Goal: Find specific page/section: Find specific page/section

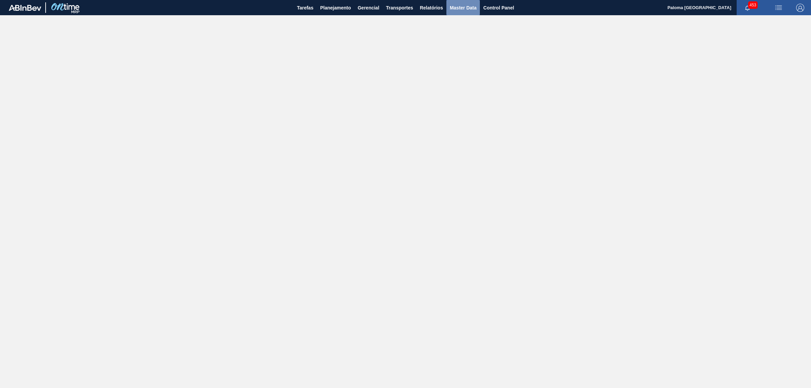
click at [456, 6] on span "Master Data" at bounding box center [463, 8] width 27 height 8
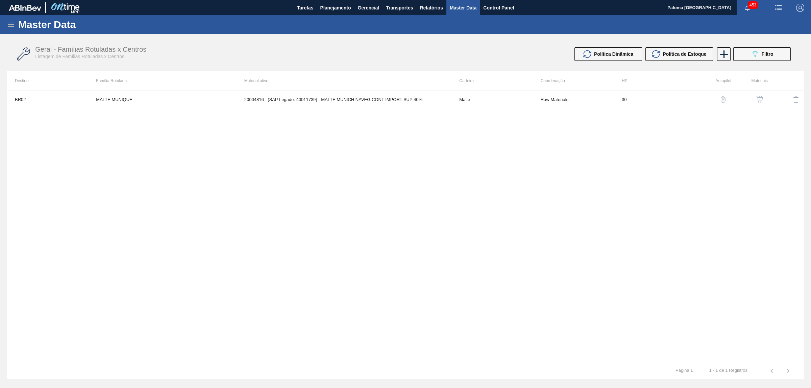
click at [9, 24] on icon at bounding box center [11, 25] width 6 height 4
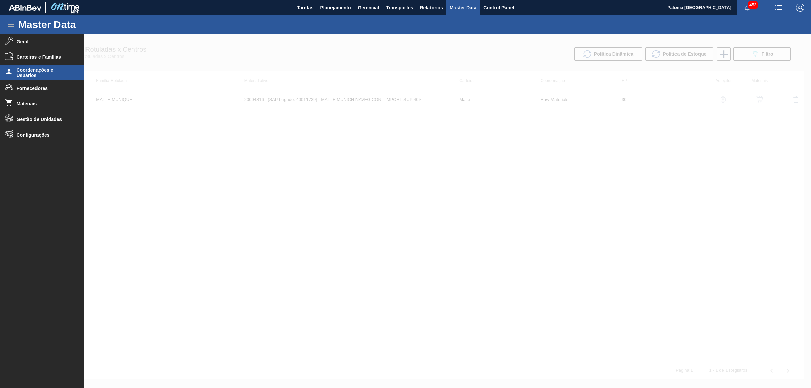
click at [46, 73] on span "Coordenações e Usuários" at bounding box center [45, 72] width 56 height 11
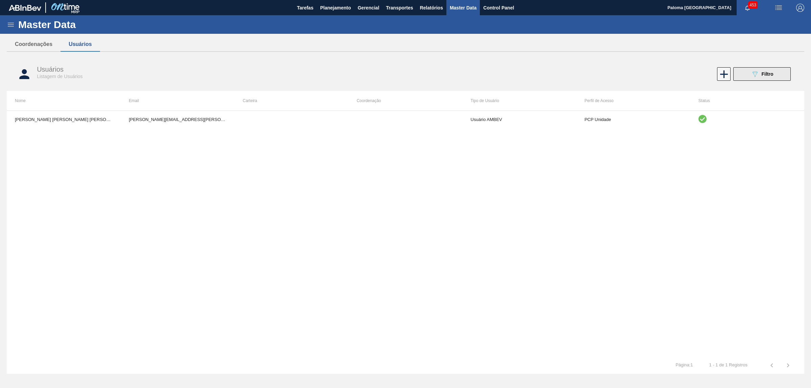
click at [760, 75] on div "089F7B8B-B2A5-4AFE-B5C0-19BA573D28AC Filtro" at bounding box center [762, 74] width 23 height 8
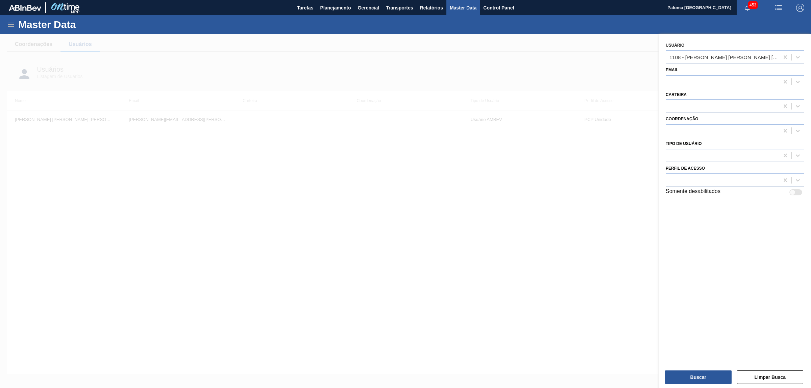
click at [9, 24] on icon at bounding box center [11, 25] width 8 height 8
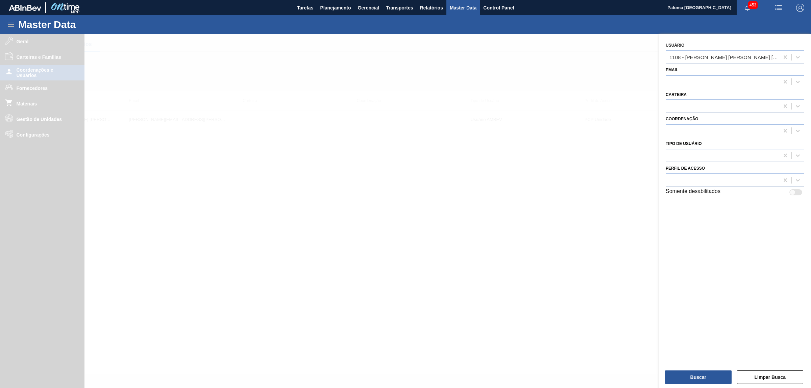
click at [41, 137] on div at bounding box center [405, 228] width 811 height 388
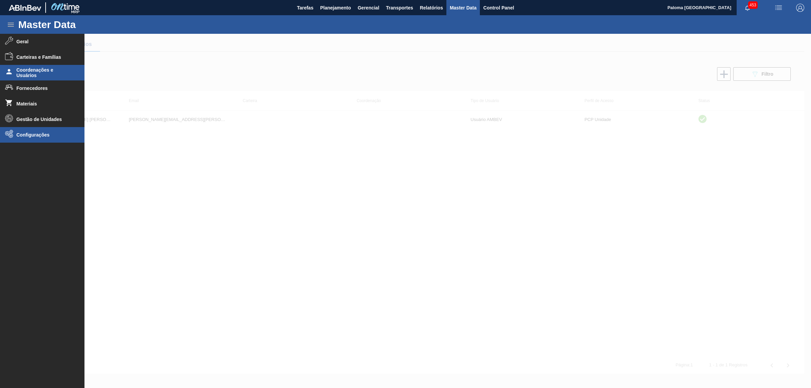
click at [43, 136] on span "Configurações" at bounding box center [45, 134] width 56 height 5
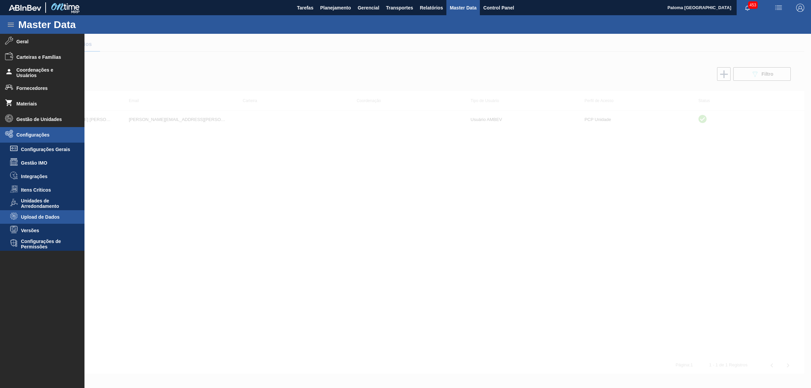
click at [42, 218] on span "Upload de Dados" at bounding box center [47, 216] width 52 height 5
